Goal: Information Seeking & Learning: Learn about a topic

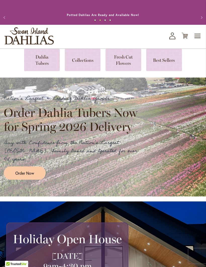
click at [197, 40] on span "Toggle Nav" at bounding box center [197, 36] width 8 height 10
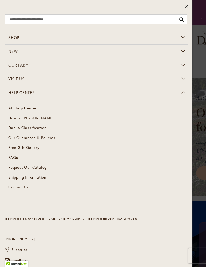
click at [43, 116] on span "How to [PERSON_NAME]" at bounding box center [30, 118] width 45 height 5
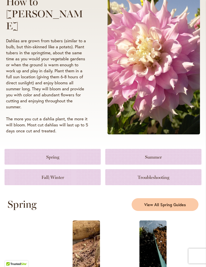
scroll to position [79, 0]
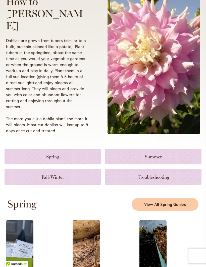
click at [71, 184] on link at bounding box center [53, 177] width 96 height 16
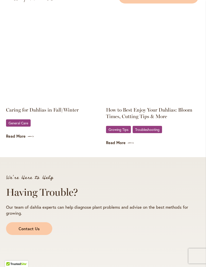
scroll to position [774, 0]
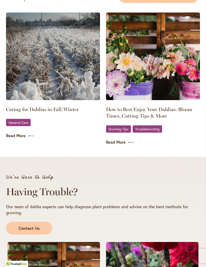
click at [26, 124] on span "General Care" at bounding box center [19, 122] width 20 height 3
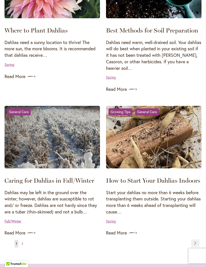
scroll to position [609, 0]
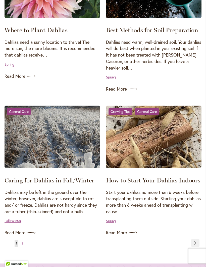
click at [59, 190] on p "Dahlias may be left in the ground over the winter; however, dahlias are suscept…" at bounding box center [52, 202] width 95 height 26
click at [59, 154] on img at bounding box center [52, 137] width 95 height 63
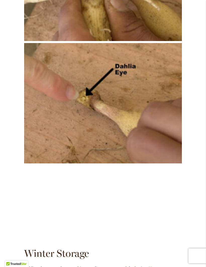
scroll to position [1199, 0]
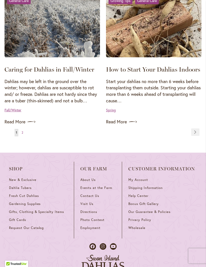
scroll to position [720, 0]
click at [195, 129] on link "Page Next" at bounding box center [195, 133] width 8 height 8
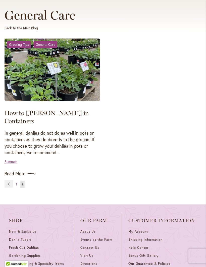
scroll to position [63, 0]
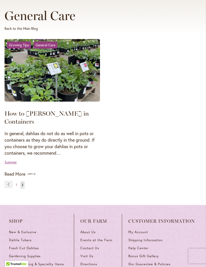
click at [8, 187] on link "Page Previous" at bounding box center [9, 185] width 8 height 8
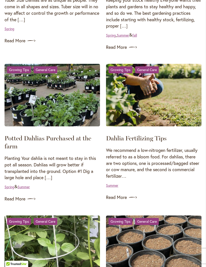
scroll to position [187, 0]
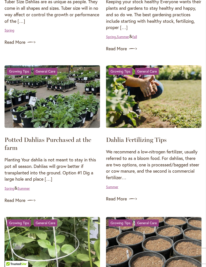
click at [123, 202] on link "Read More" at bounding box center [153, 199] width 95 height 8
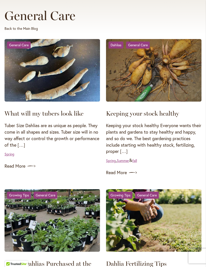
scroll to position [63, 0]
